Goal: Information Seeking & Learning: Check status

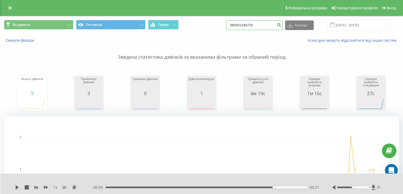
drag, startPoint x: 262, startPoint y: 23, endPoint x: 168, endPoint y: 13, distance: 94.7
paste input "[PHONE_NUMBER]"
drag, startPoint x: 239, startPoint y: 25, endPoint x: 203, endPoint y: 16, distance: 37.2
click at [215, 18] on div "Всі дзвінки Основний Графік [PHONE_NUMBER] Експорт .csv .xls .xlsx [DATE] - [DA…" at bounding box center [201, 25] width 403 height 18
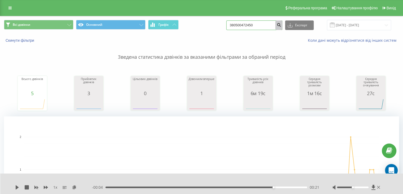
type input "380500472450"
click at [281, 24] on icon "submit" at bounding box center [279, 24] width 5 height 3
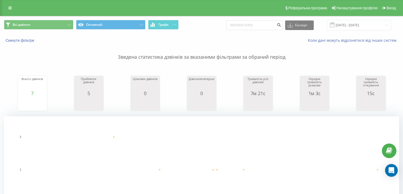
scroll to position [159, 0]
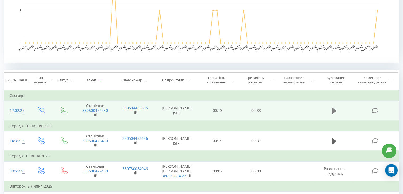
click at [334, 109] on icon at bounding box center [334, 110] width 5 height 6
